Goal: Information Seeking & Learning: Find specific fact

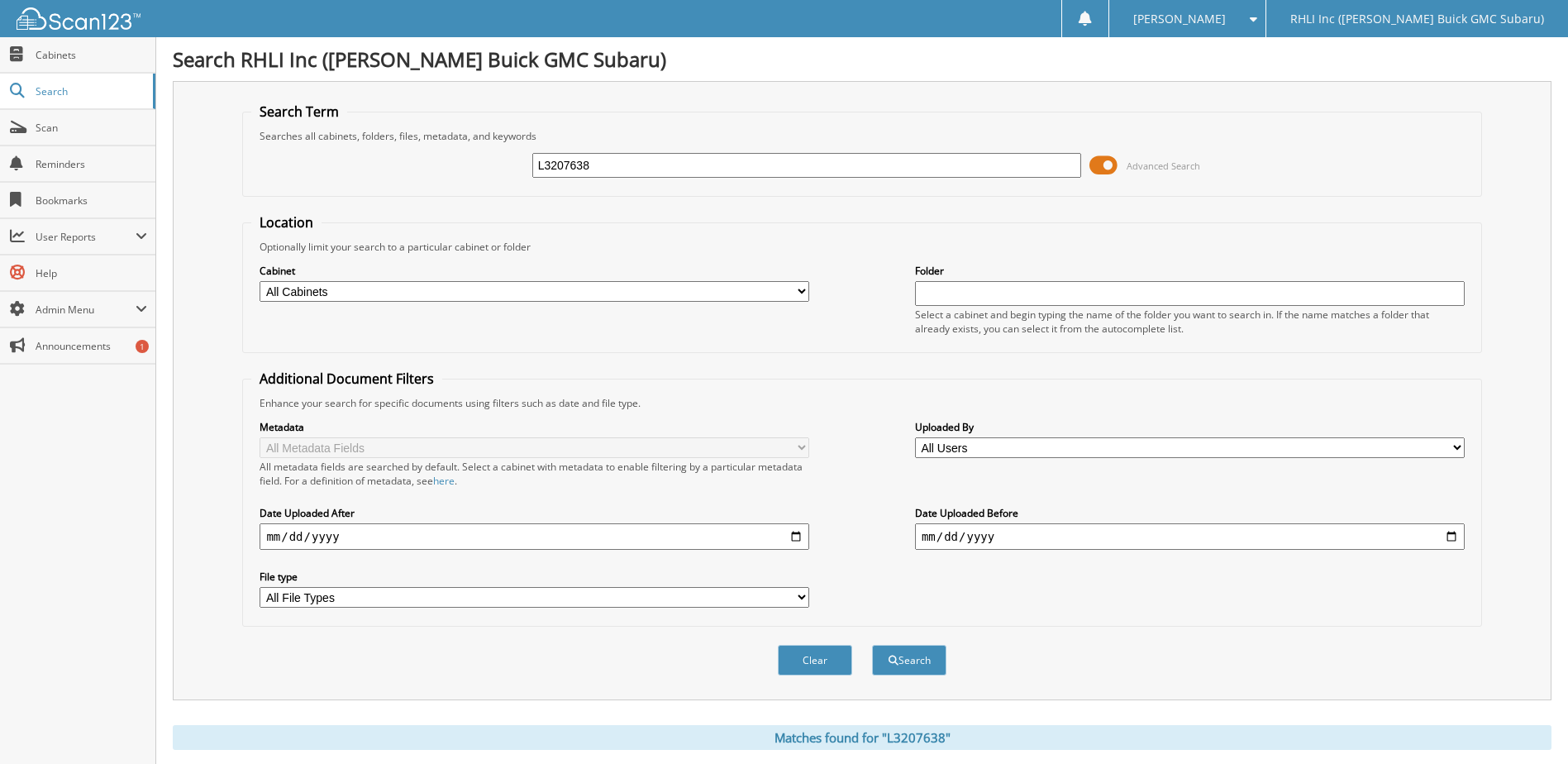
drag, startPoint x: 704, startPoint y: 160, endPoint x: 173, endPoint y: 124, distance: 532.2
click at [210, 142] on div "Search Term Searches all cabinets, folders, files, metadata, and keywords L3207…" at bounding box center [862, 390] width 1379 height 619
type input "[PERSON_NAME]"
click at [873, 646] on button "Search" at bounding box center [909, 661] width 74 height 31
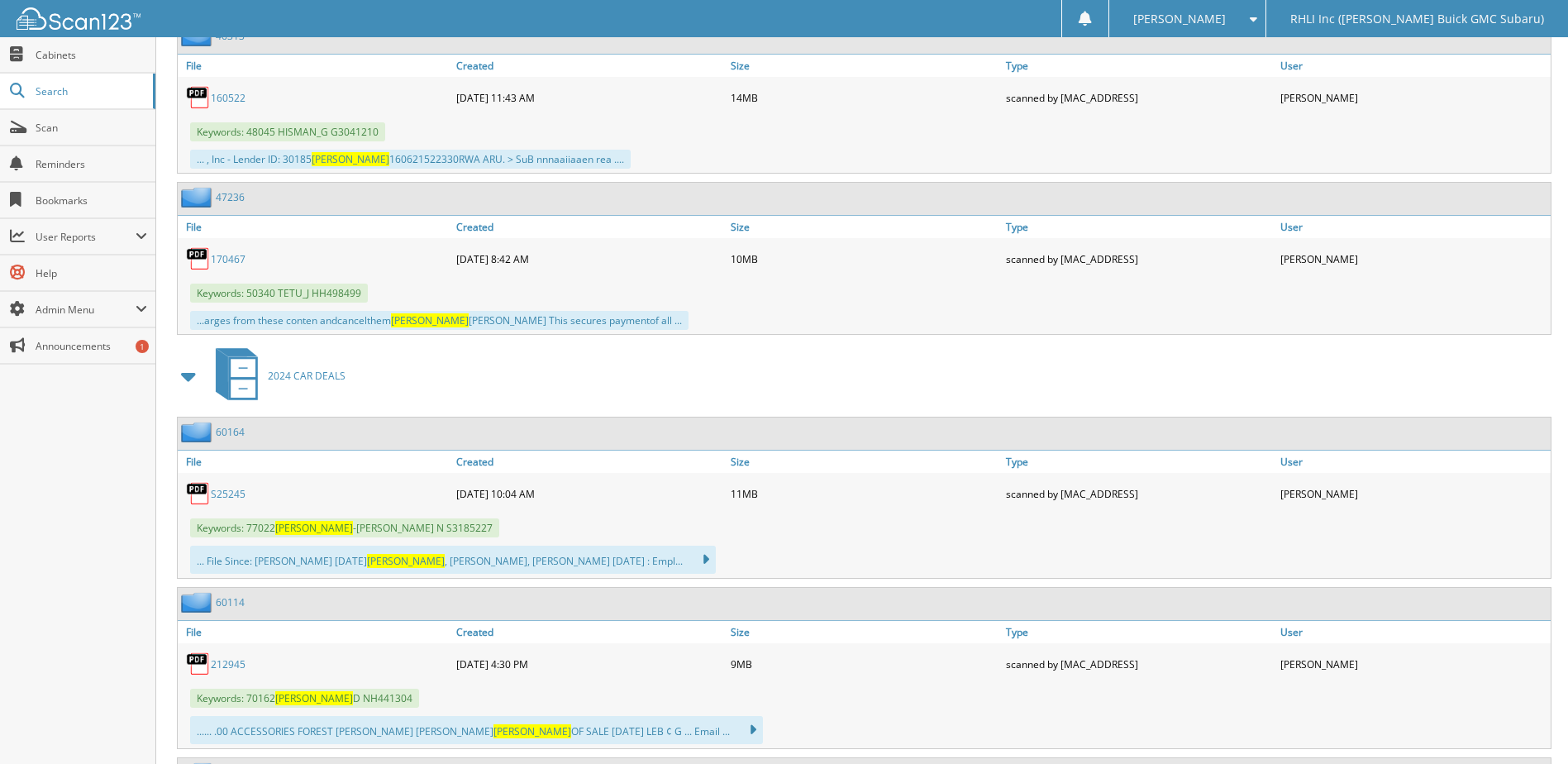
scroll to position [1489, 0]
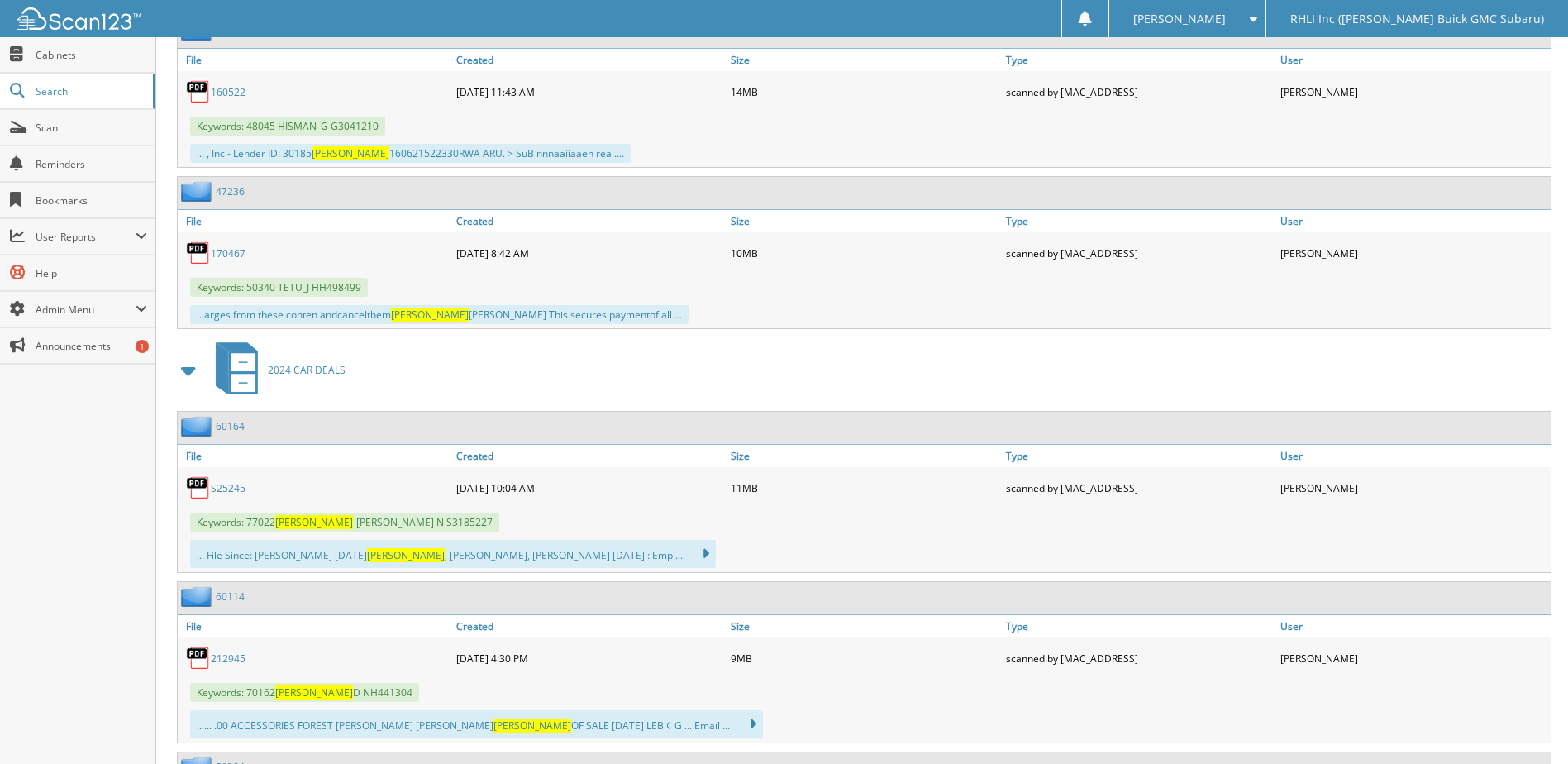
click at [232, 485] on link "S25245" at bounding box center [228, 488] width 35 height 14
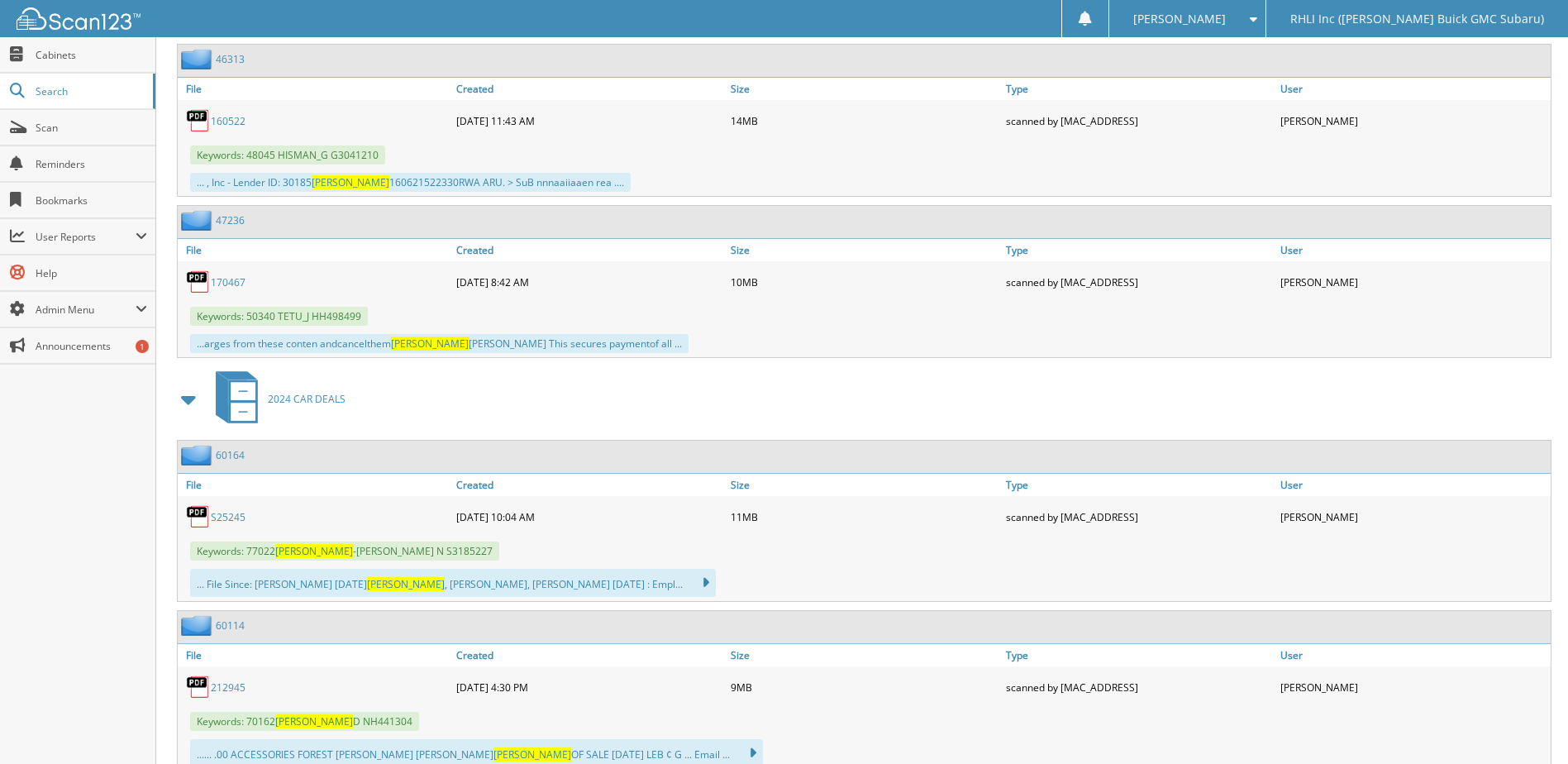
scroll to position [1738, 0]
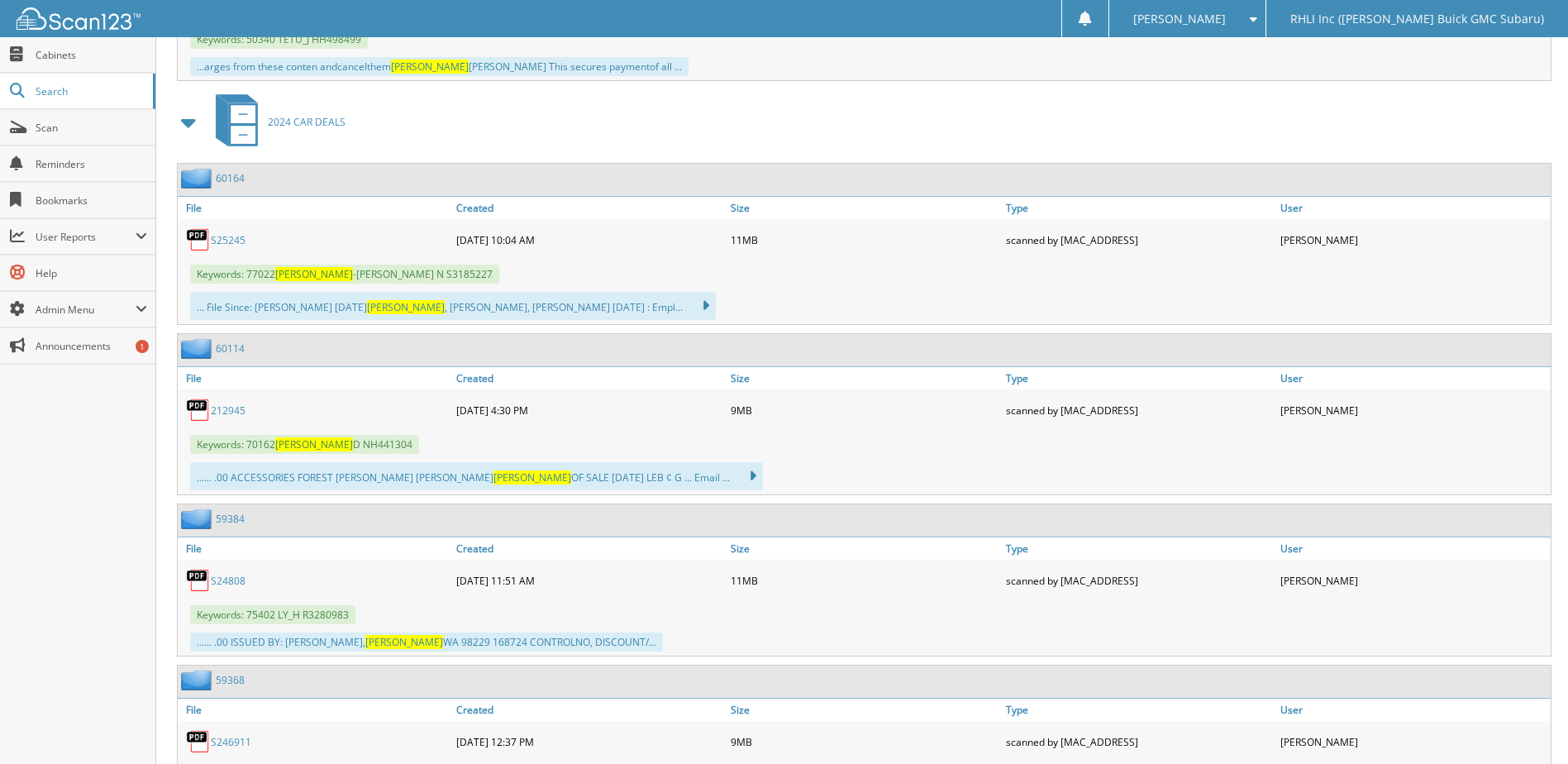
click at [224, 411] on link "212945" at bounding box center [228, 411] width 35 height 14
